Goal: Check status: Check status

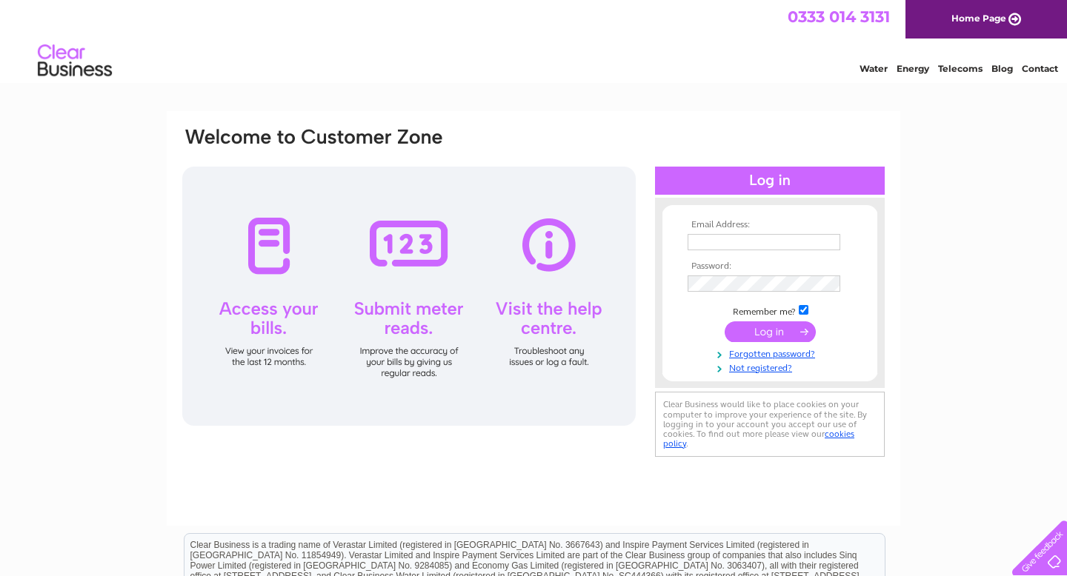
type input "[EMAIL_ADDRESS][DOMAIN_NAME]"
click at [775, 331] on input "submit" at bounding box center [769, 331] width 91 height 21
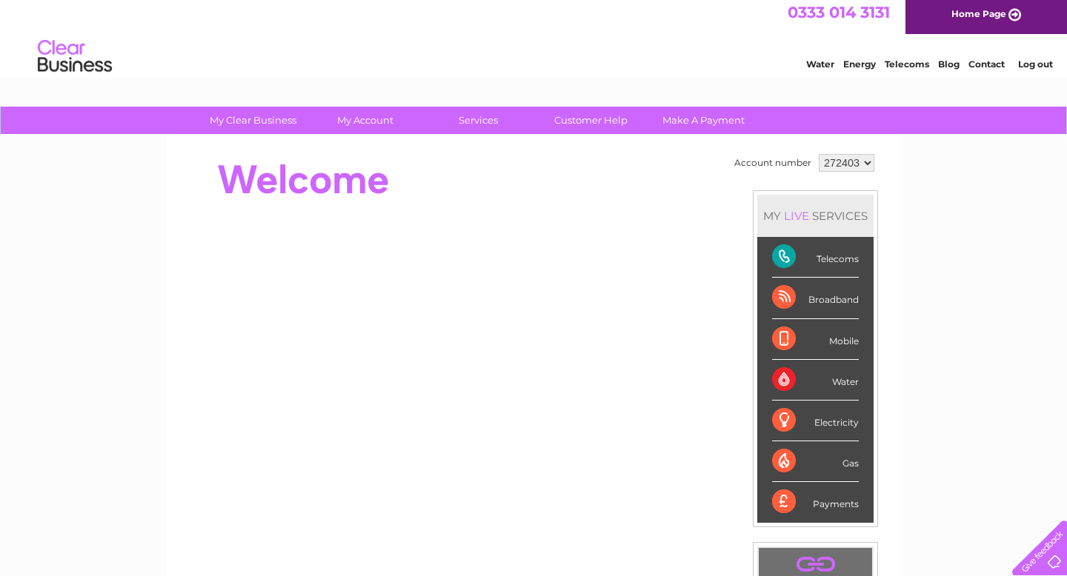
scroll to position [1, 0]
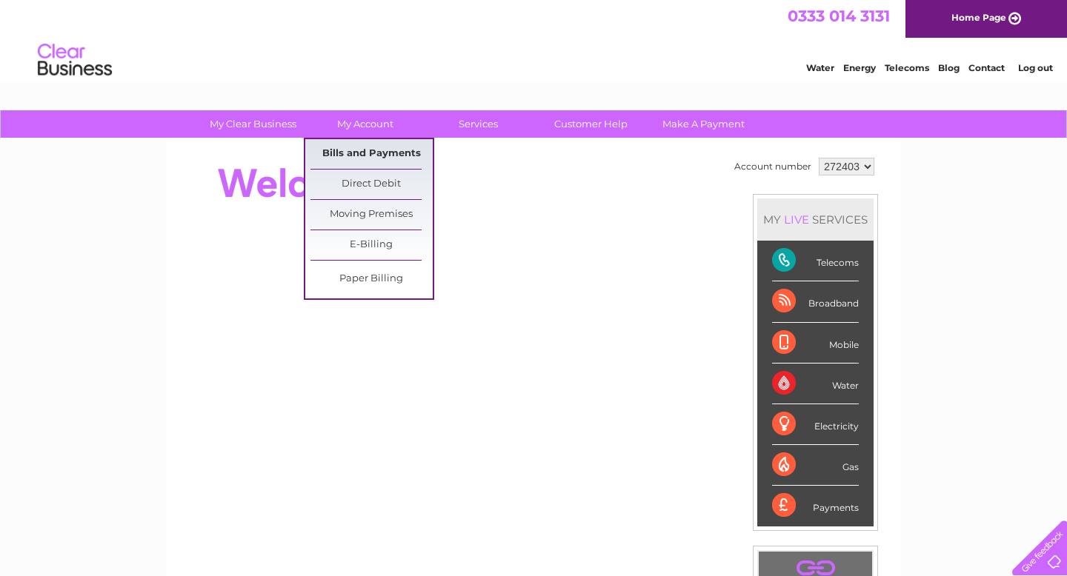
click at [374, 155] on link "Bills and Payments" at bounding box center [371, 154] width 122 height 30
click at [364, 151] on link "Bills and Payments" at bounding box center [371, 154] width 122 height 30
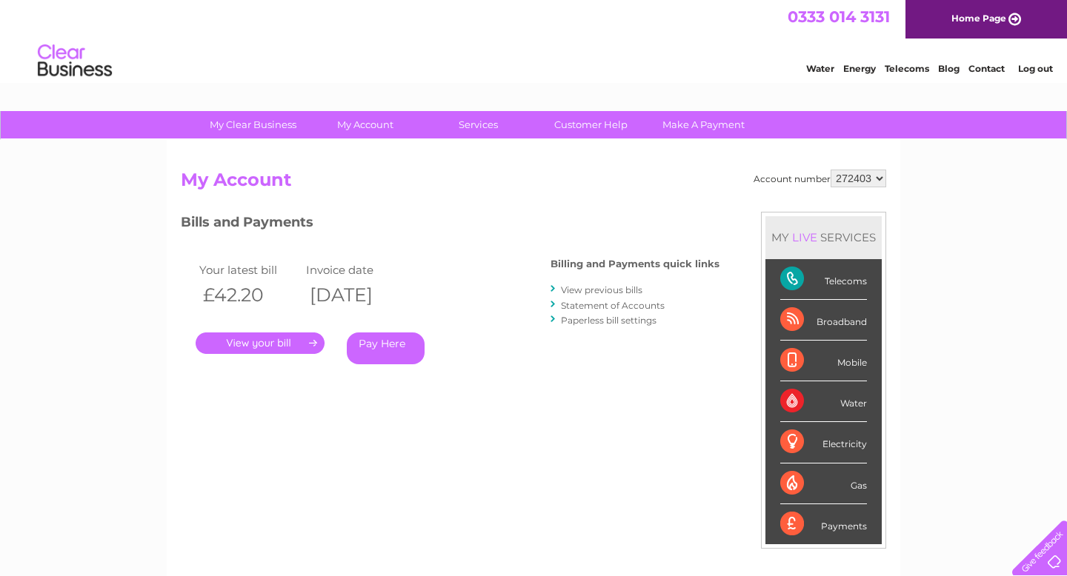
click at [263, 342] on link "." at bounding box center [260, 343] width 129 height 21
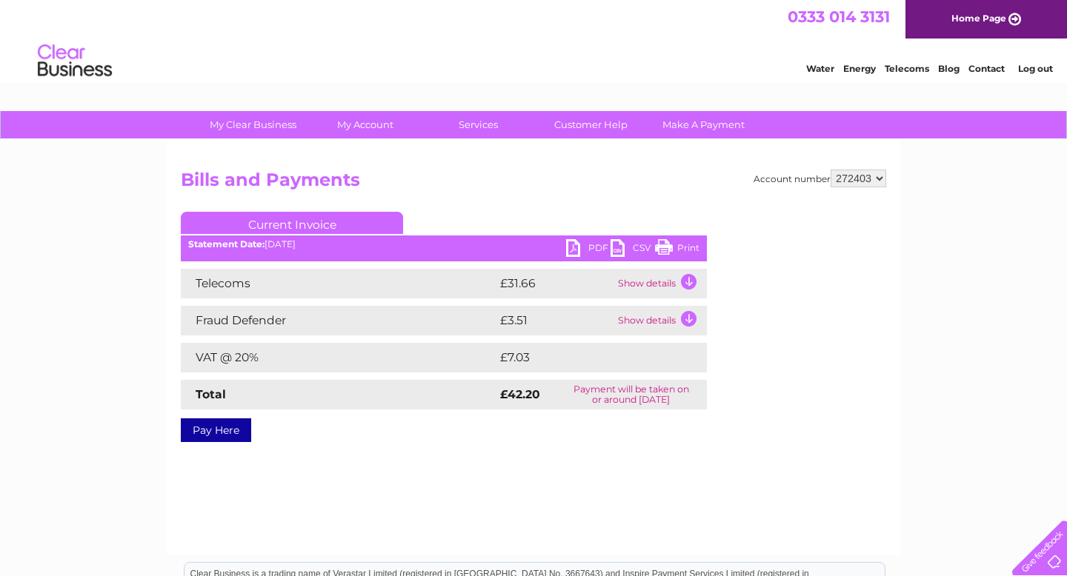
click at [573, 247] on link "PDF" at bounding box center [588, 249] width 44 height 21
